Goal: Transaction & Acquisition: Obtain resource

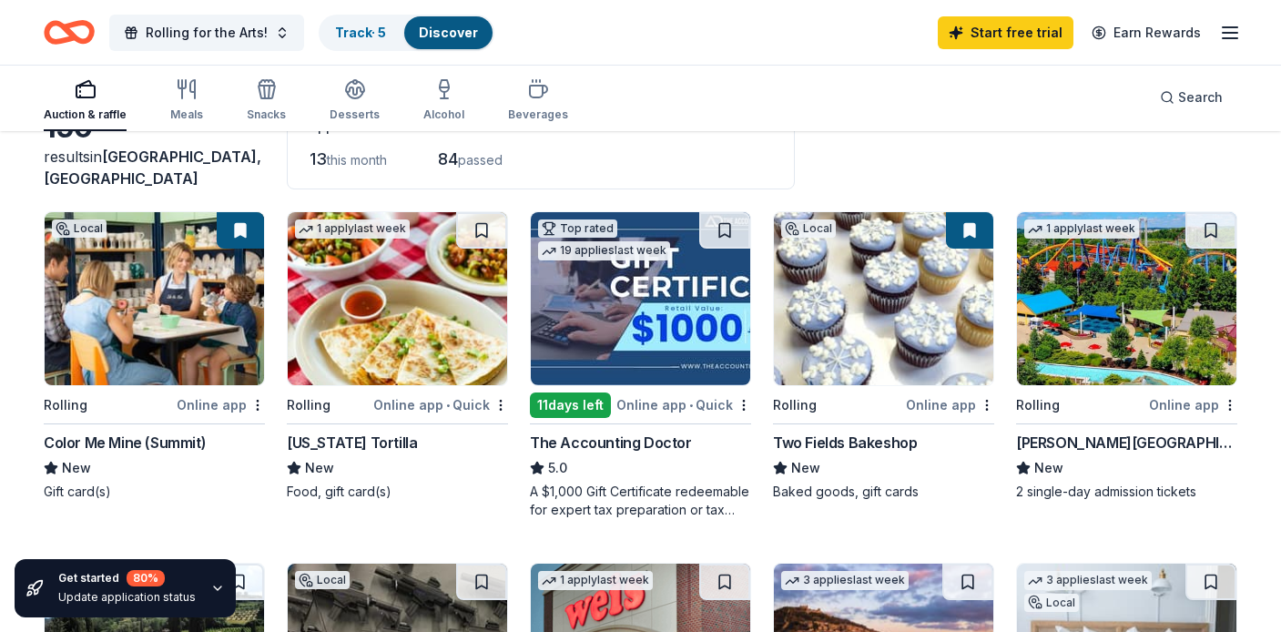
scroll to position [127, 0]
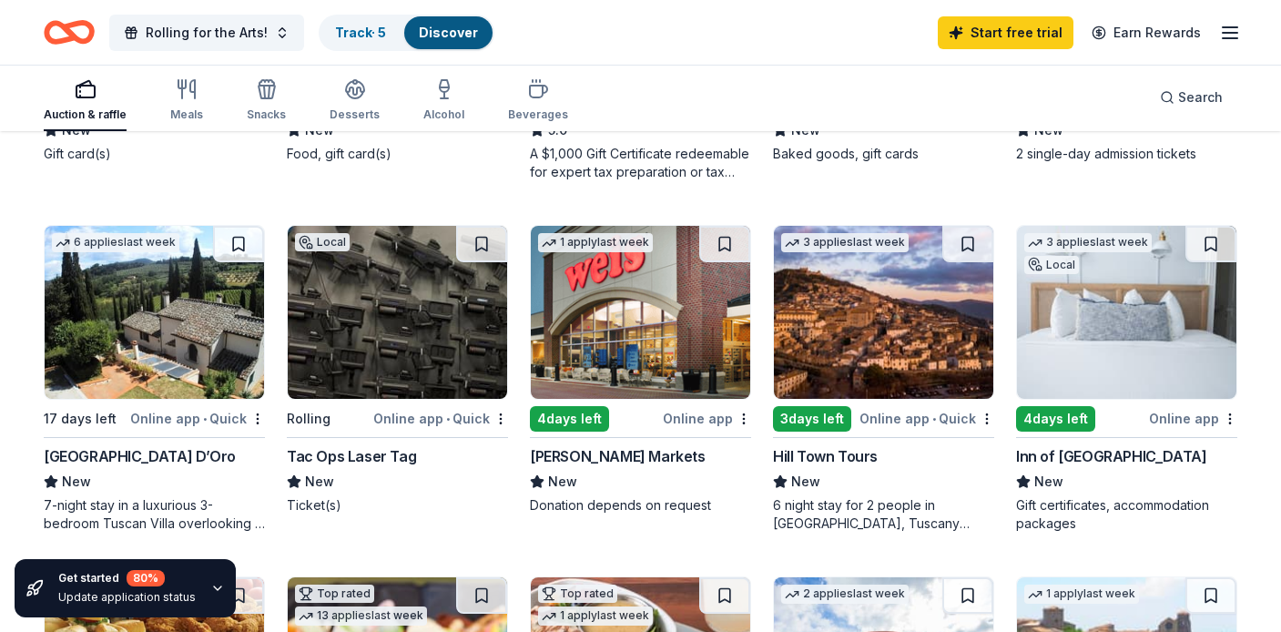
scroll to position [463, 0]
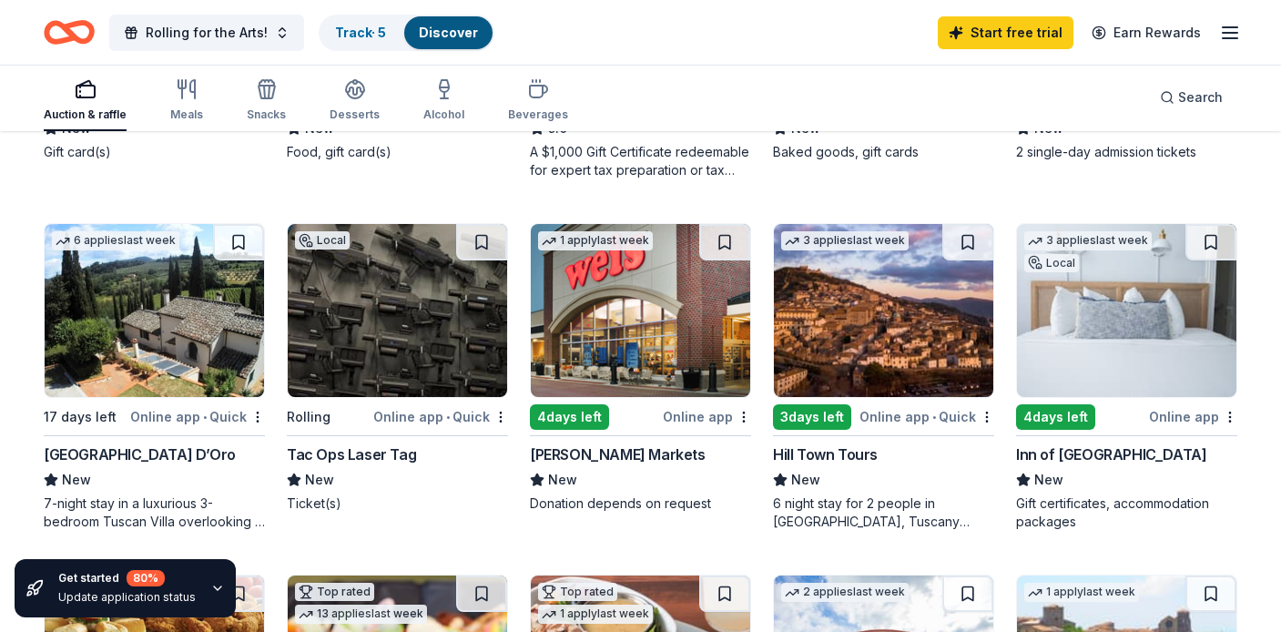
click at [358, 380] on img at bounding box center [397, 310] width 219 height 173
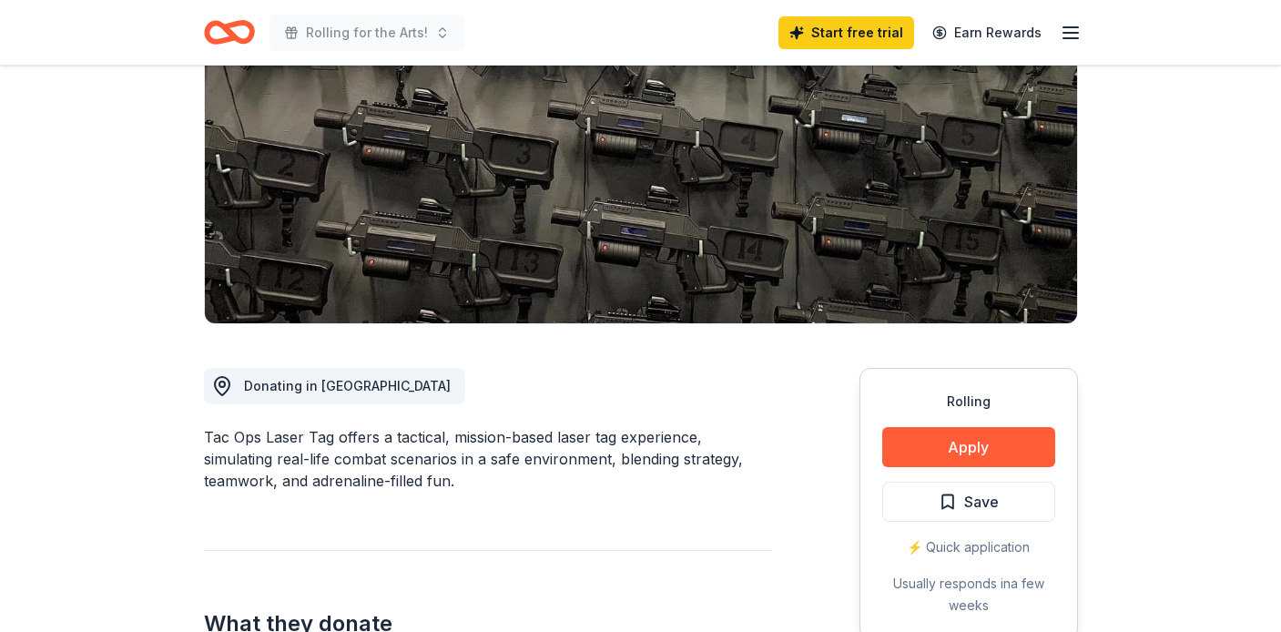
scroll to position [236, 0]
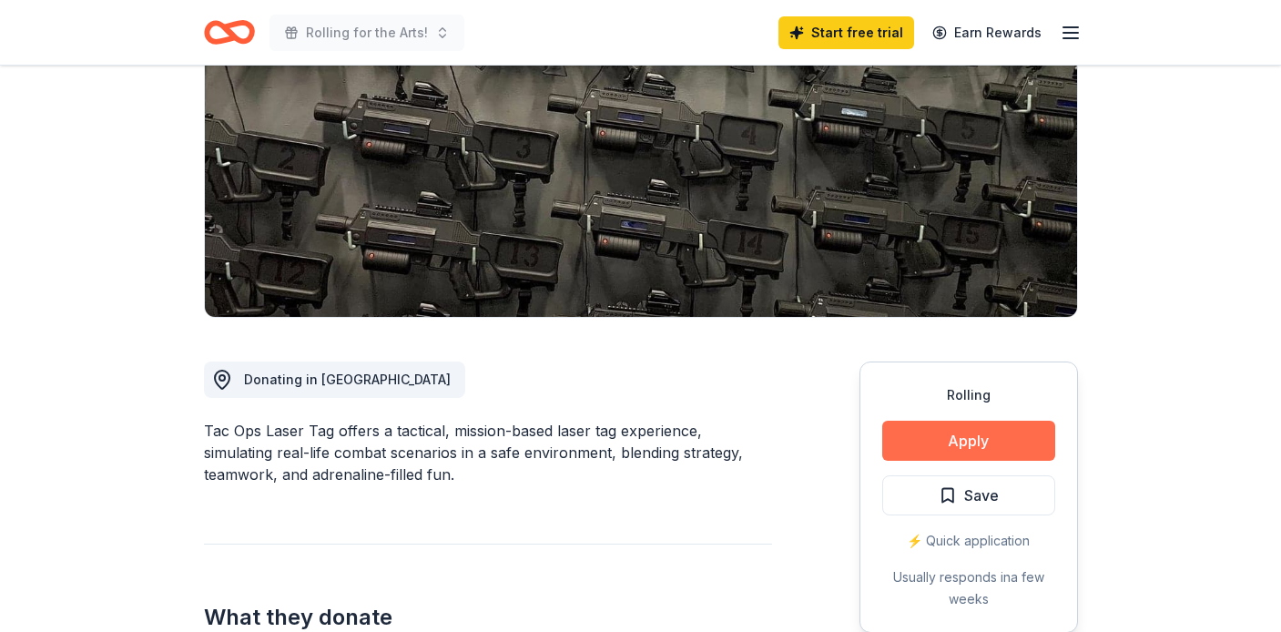
click at [952, 445] on button "Apply" at bounding box center [968, 441] width 173 height 40
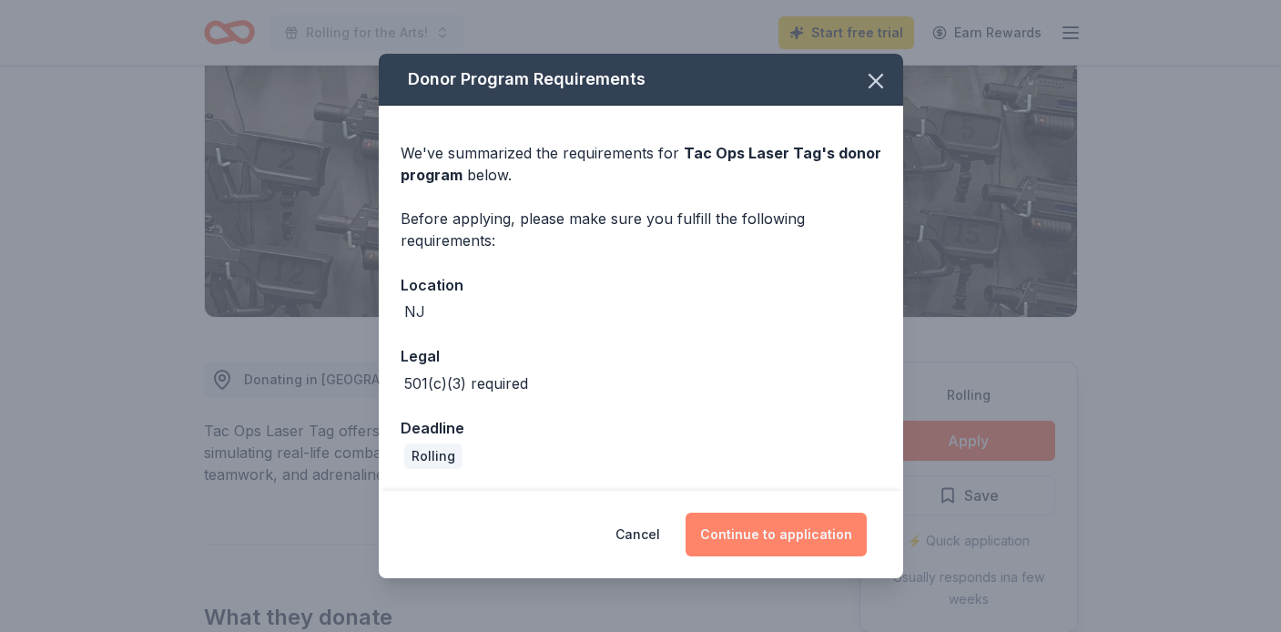
click at [730, 542] on button "Continue to application" at bounding box center [776, 535] width 181 height 44
